Goal: Contribute content

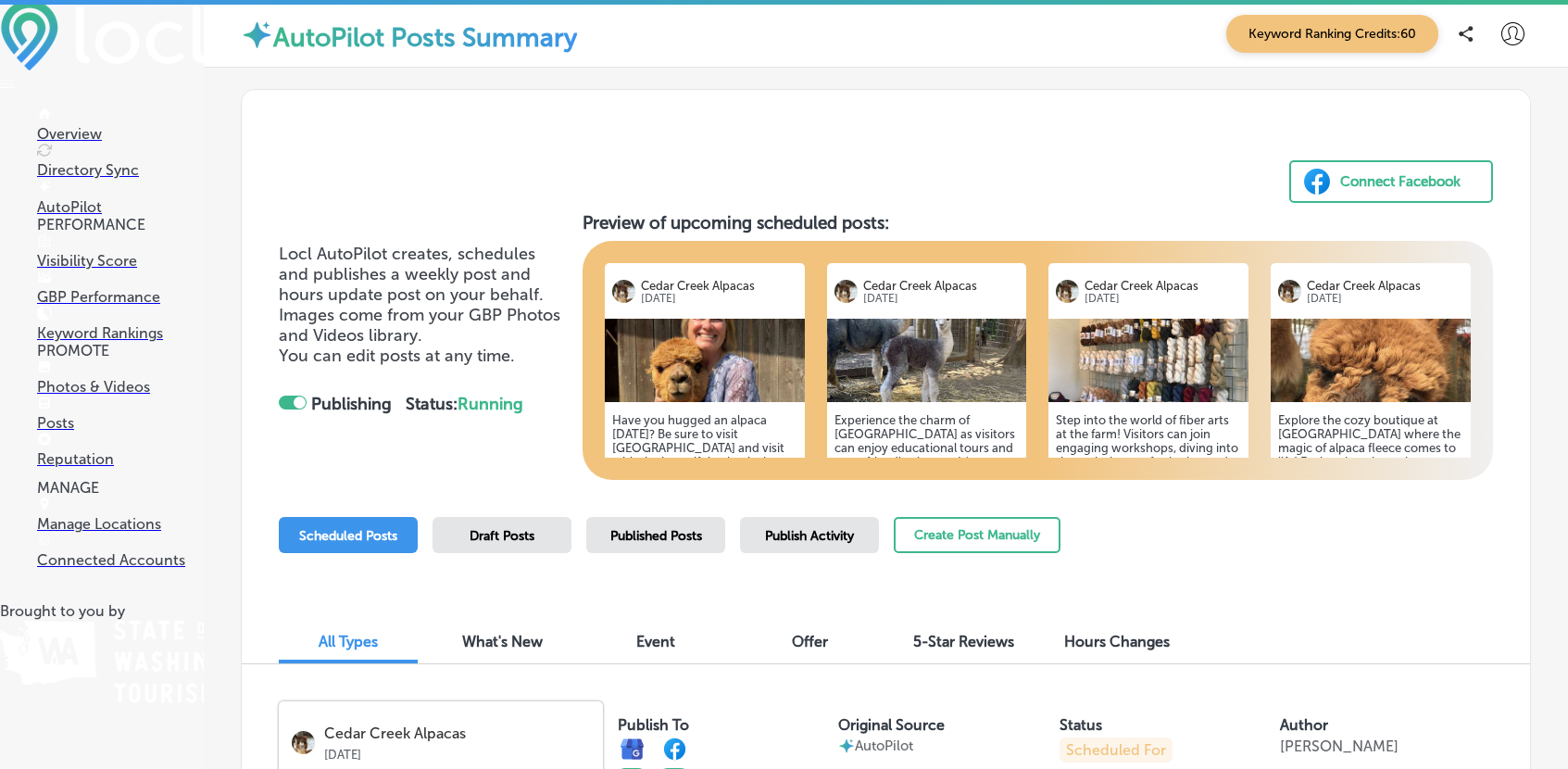
click at [66, 136] on p "Overview" at bounding box center [120, 134] width 167 height 18
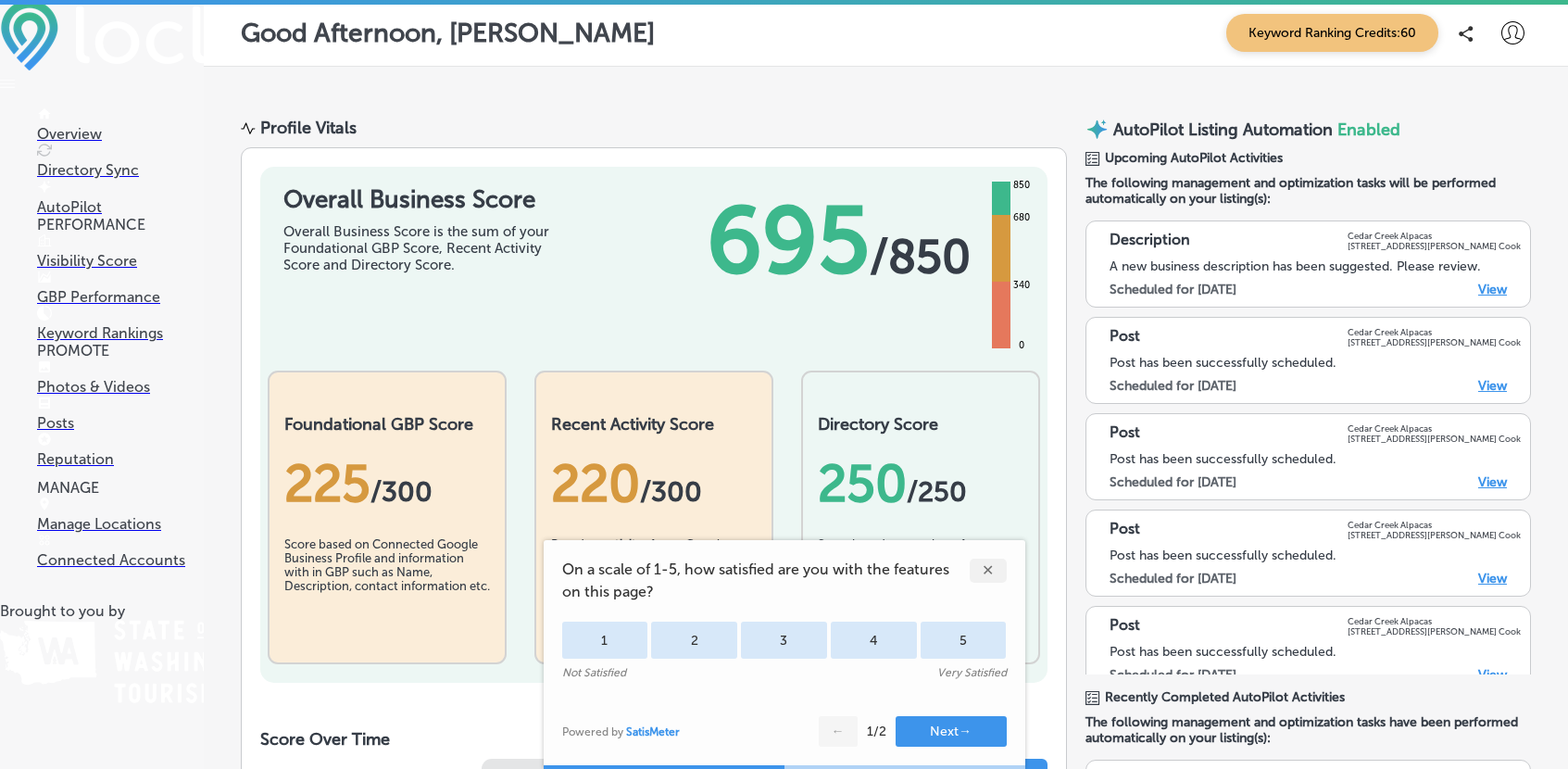
click at [987, 569] on div "✕" at bounding box center [987, 571] width 37 height 24
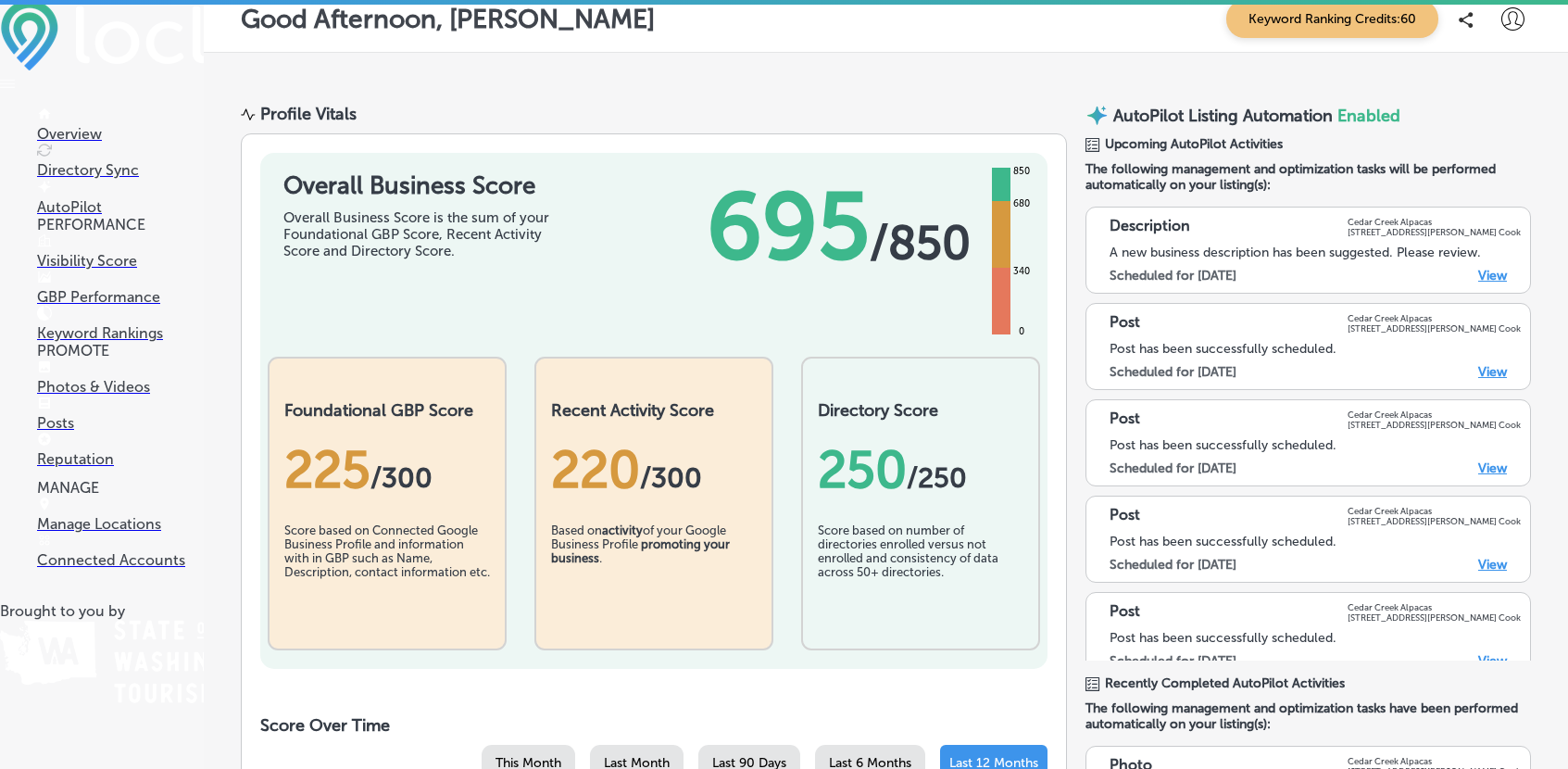
scroll to position [9, 0]
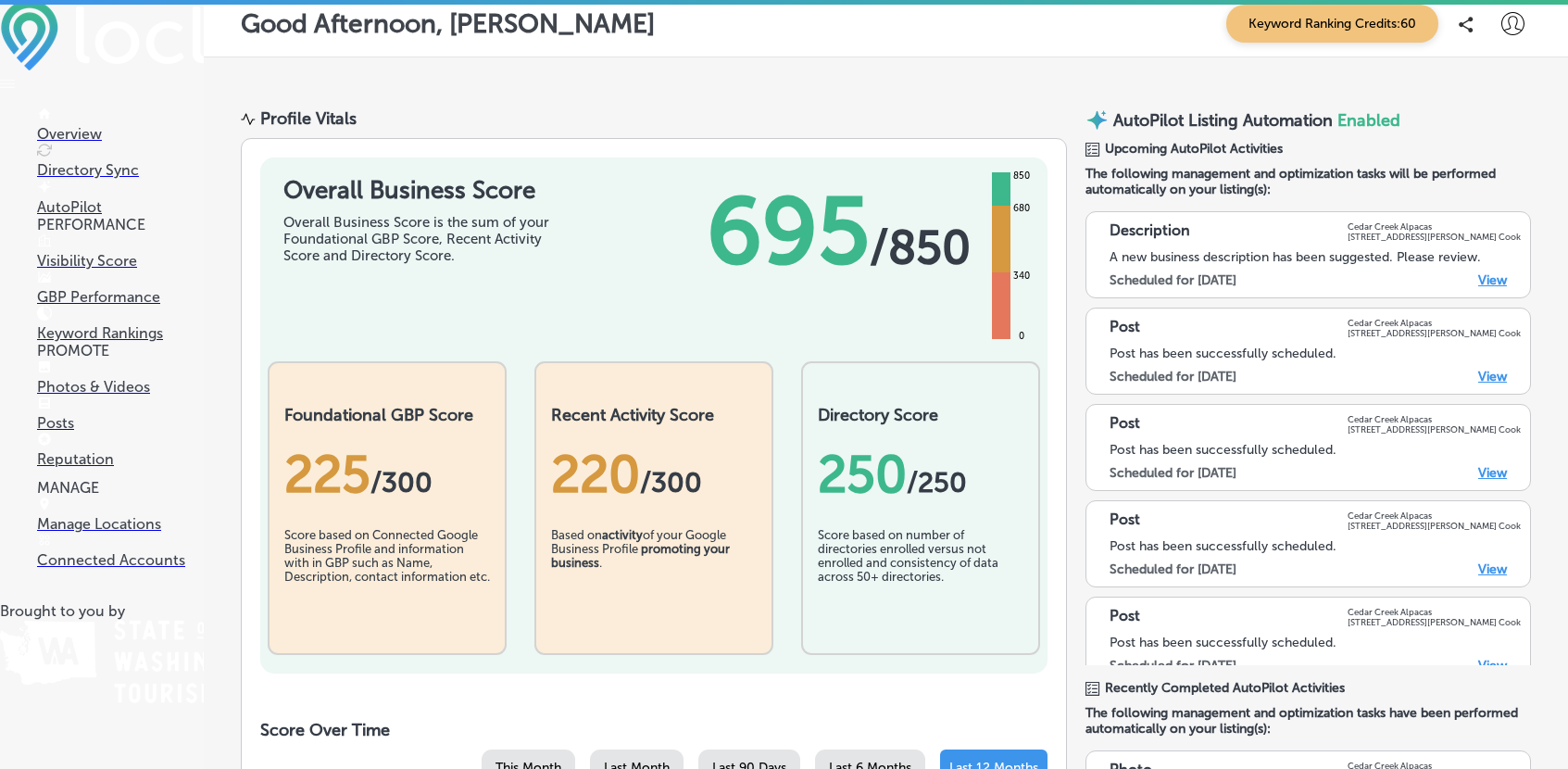
click at [98, 385] on p "Photos & Videos" at bounding box center [120, 387] width 167 height 18
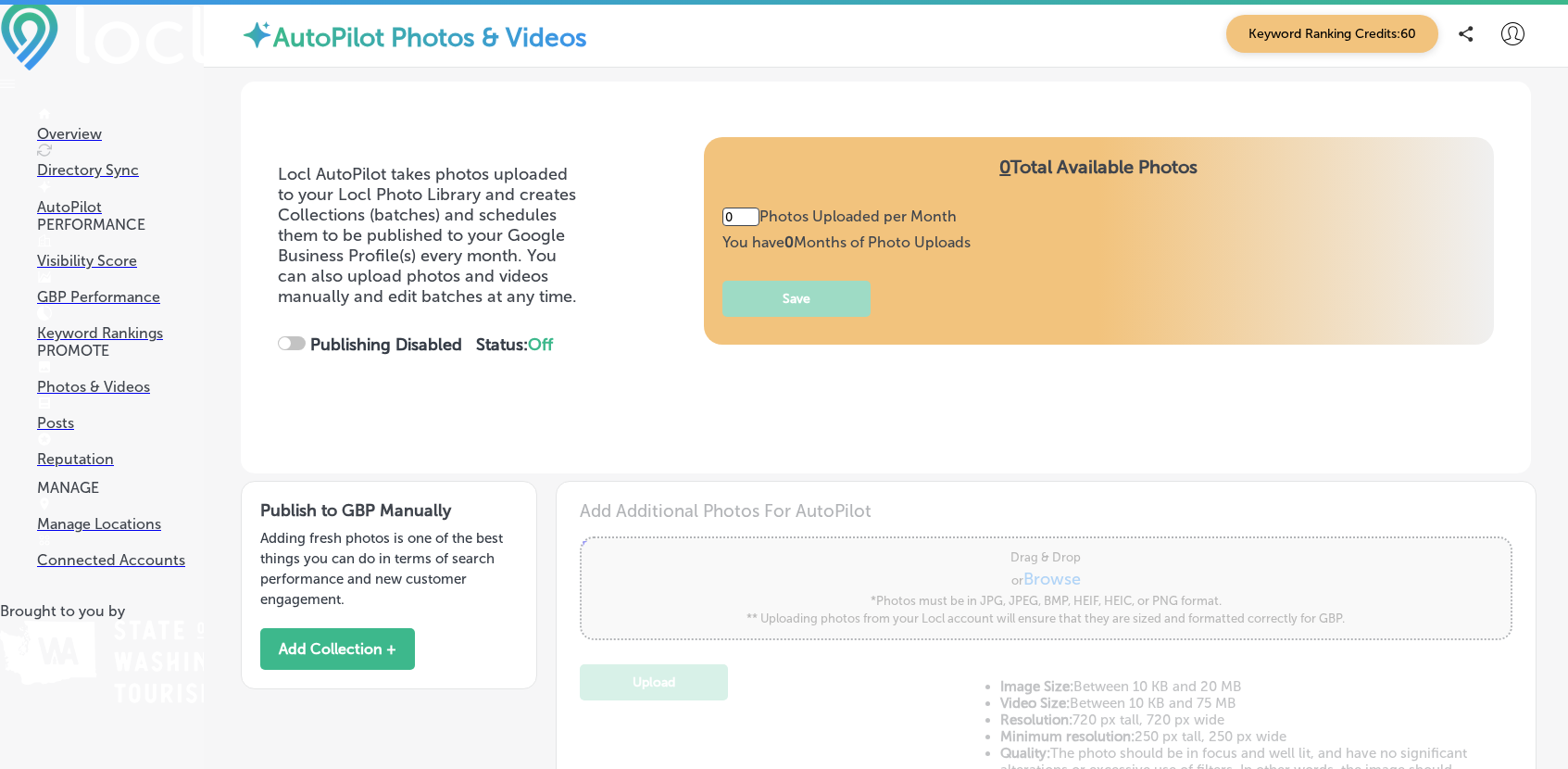
type input "5"
checkbox input "true"
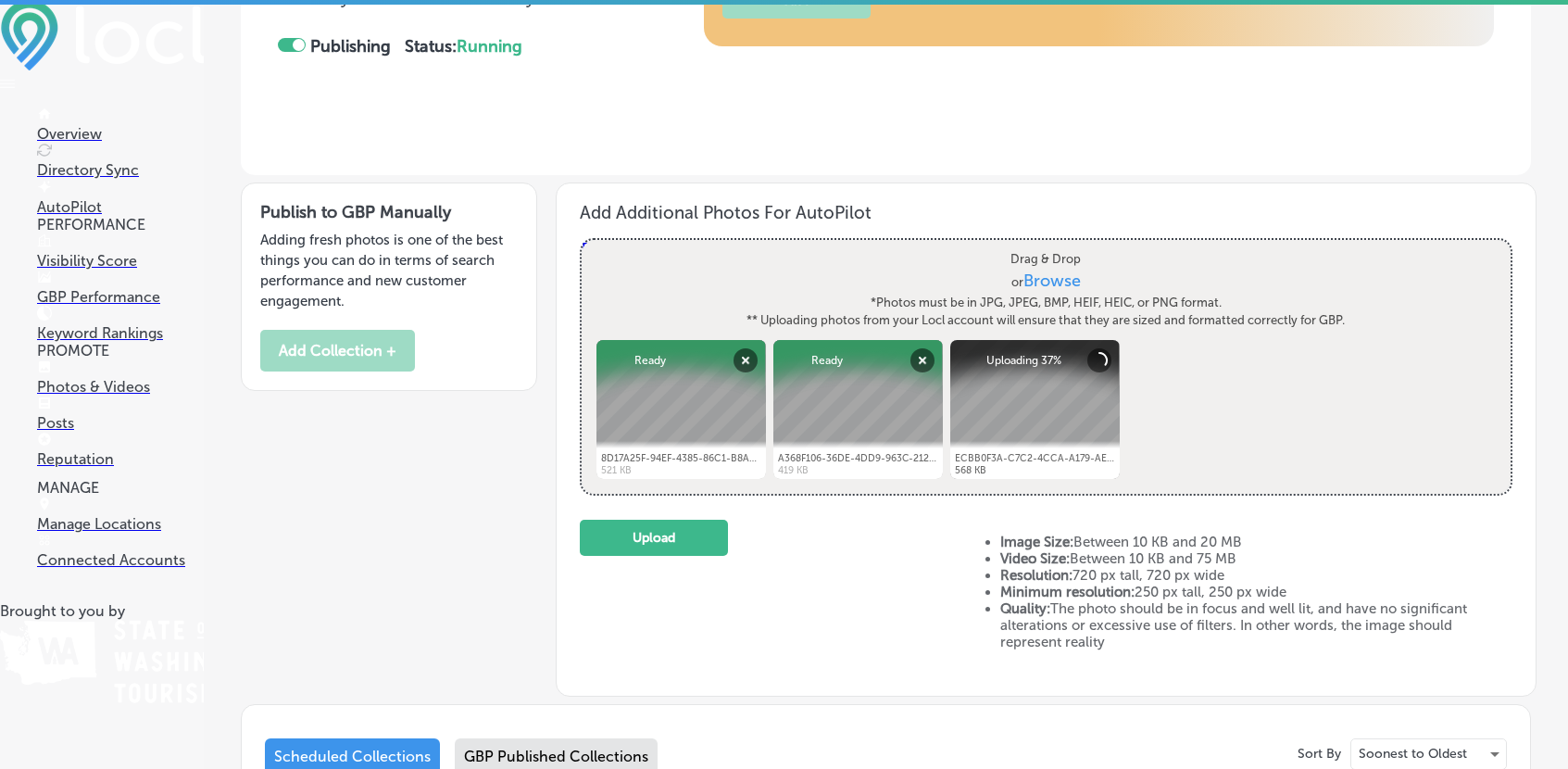
scroll to position [300, 0]
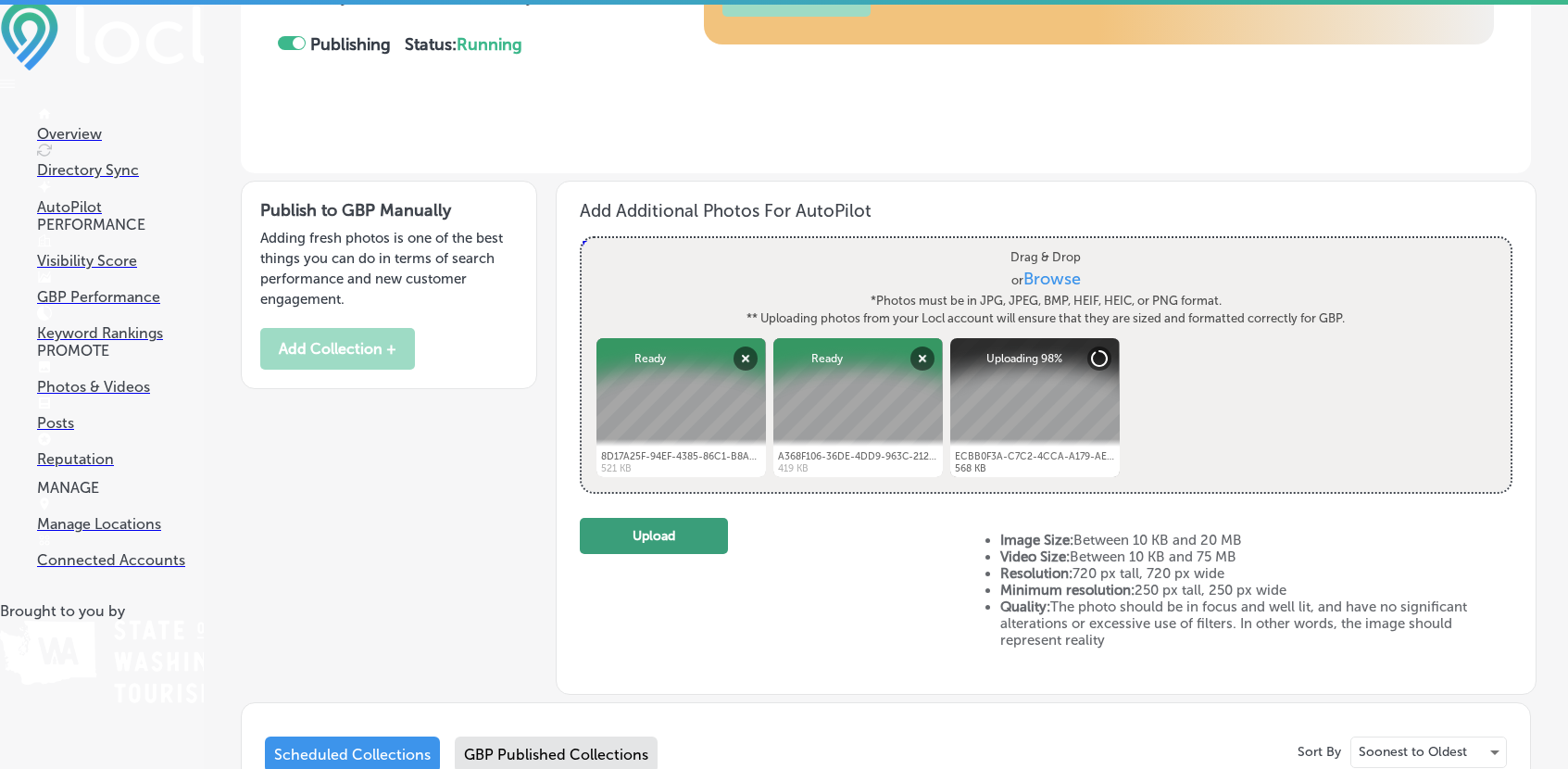
click at [640, 532] on button "Upload" at bounding box center [653, 536] width 149 height 36
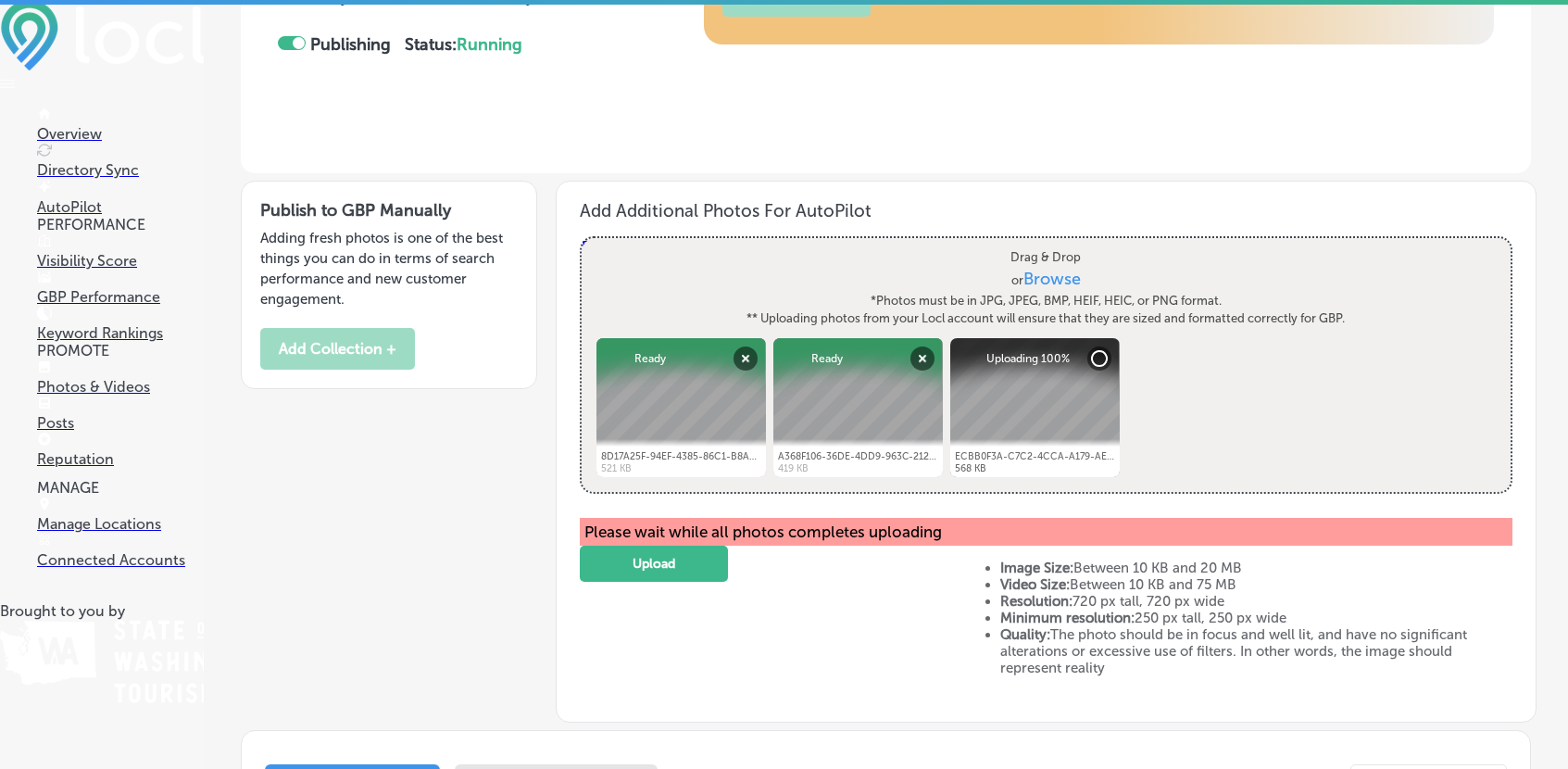
click at [861, 642] on div "Upload" at bounding box center [771, 624] width 383 height 158
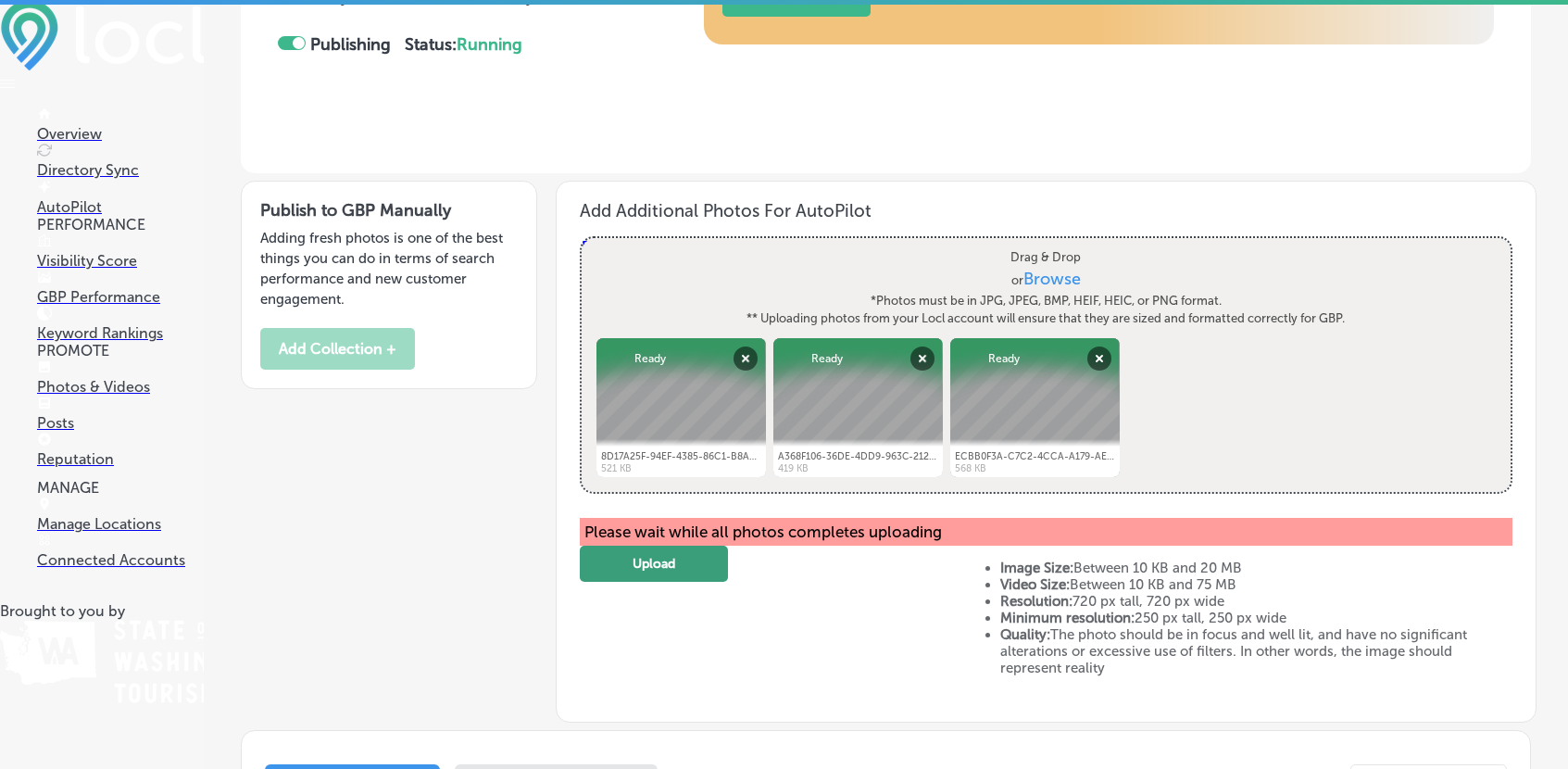
click at [636, 566] on button "Upload" at bounding box center [653, 564] width 149 height 36
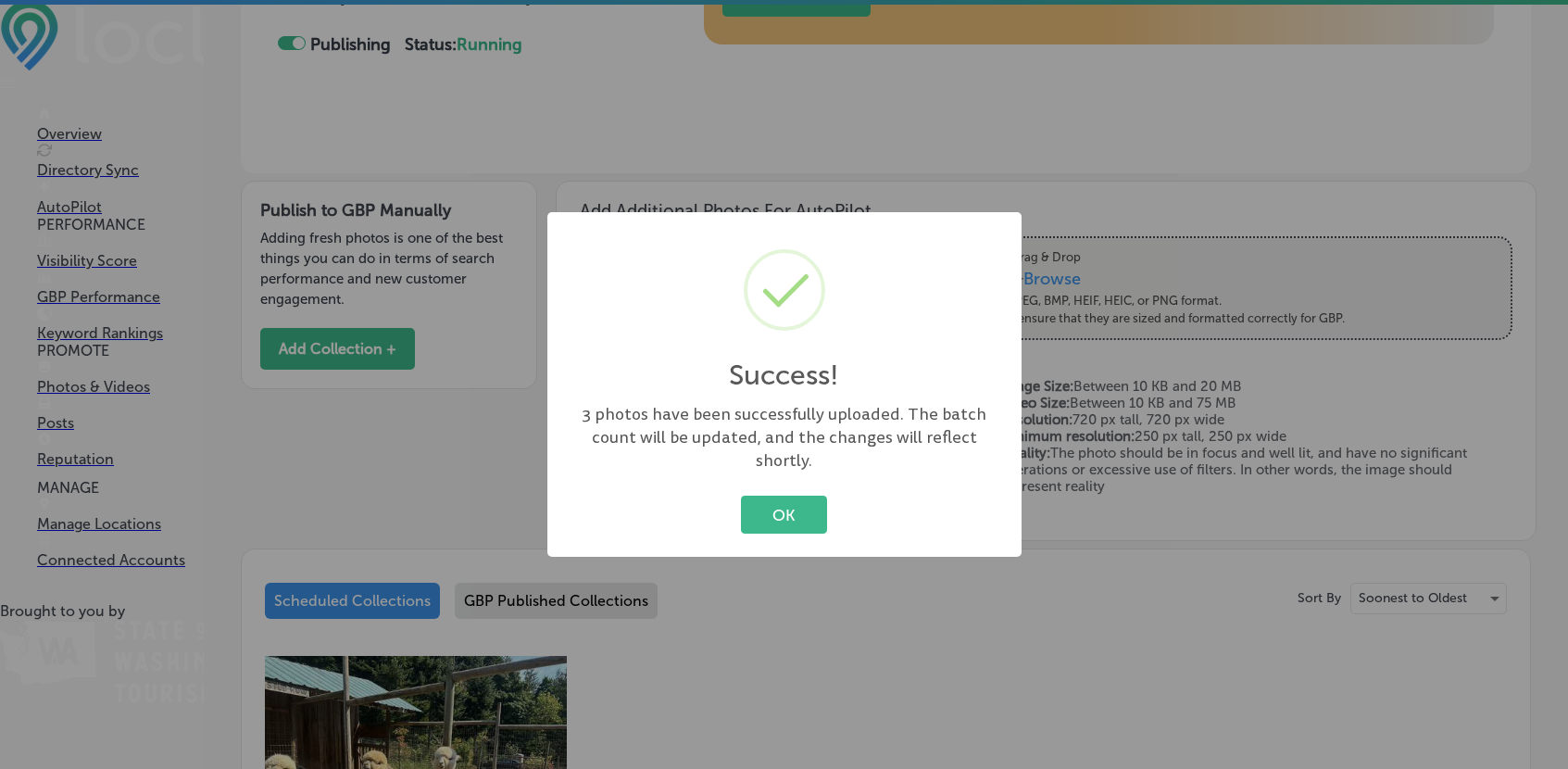
click at [794, 496] on button "OK" at bounding box center [784, 515] width 86 height 38
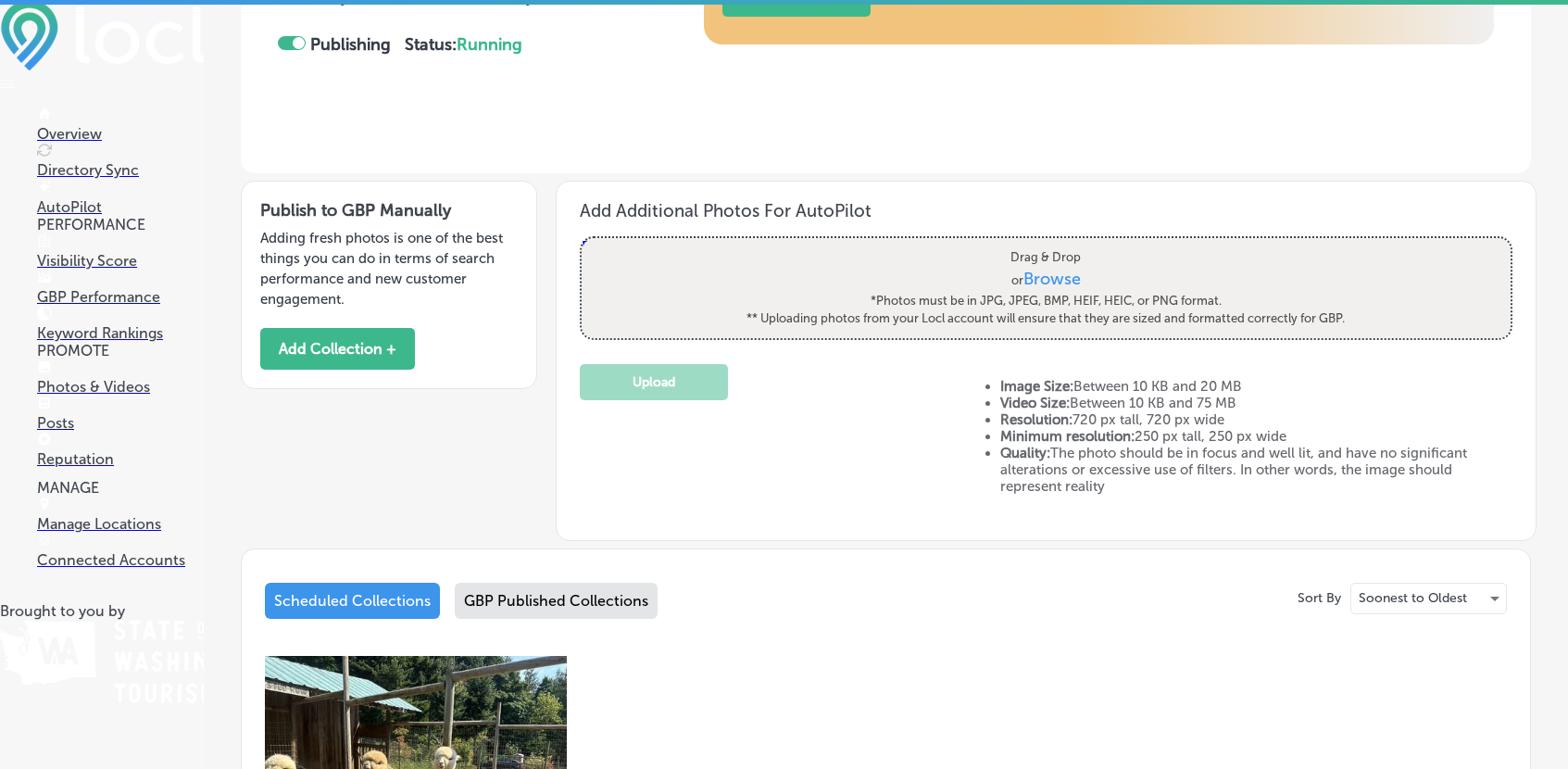
click at [50, 425] on p "Posts" at bounding box center [120, 423] width 167 height 18
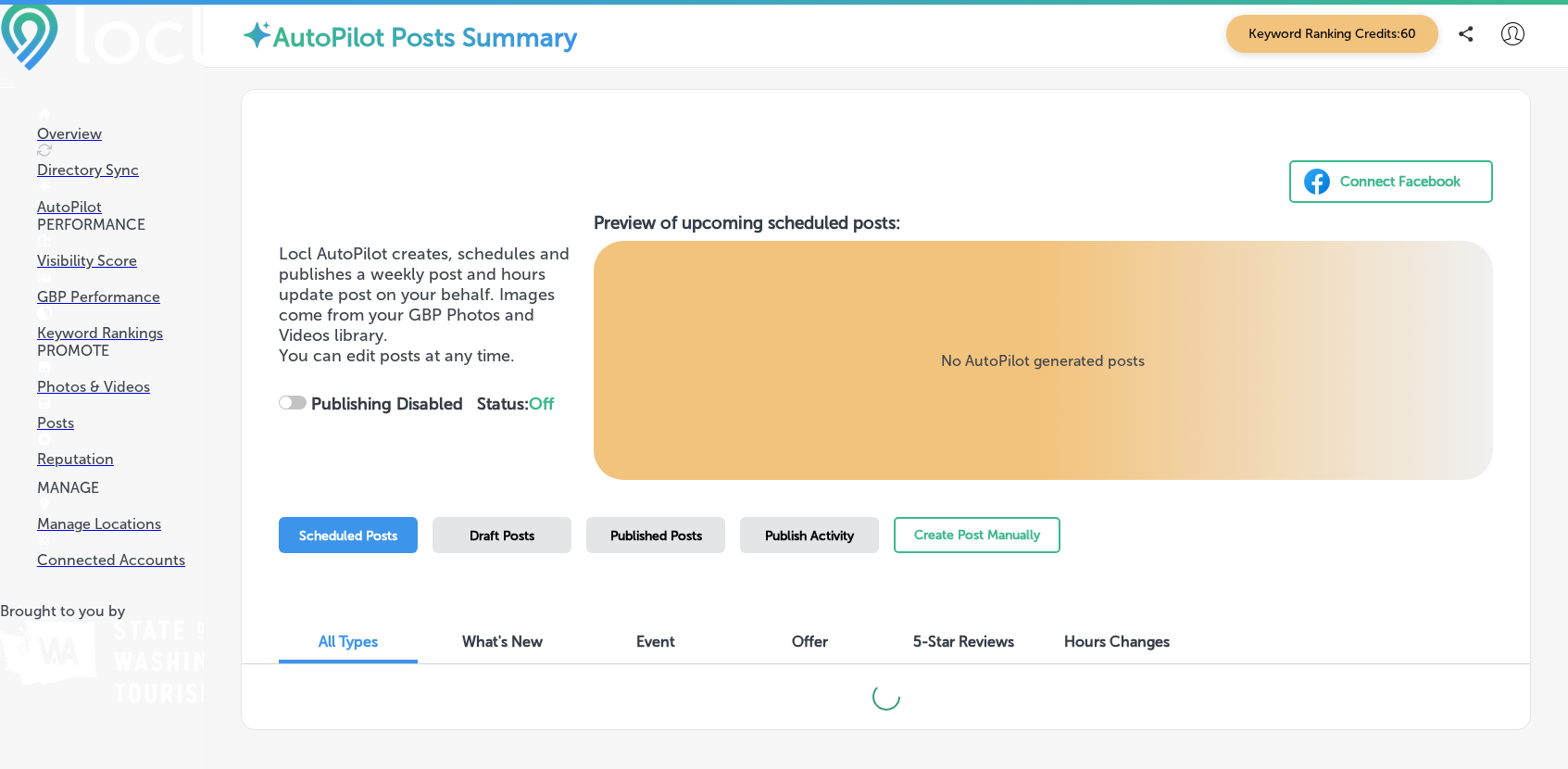
checkbox input "true"
